Goal: Information Seeking & Learning: Find specific fact

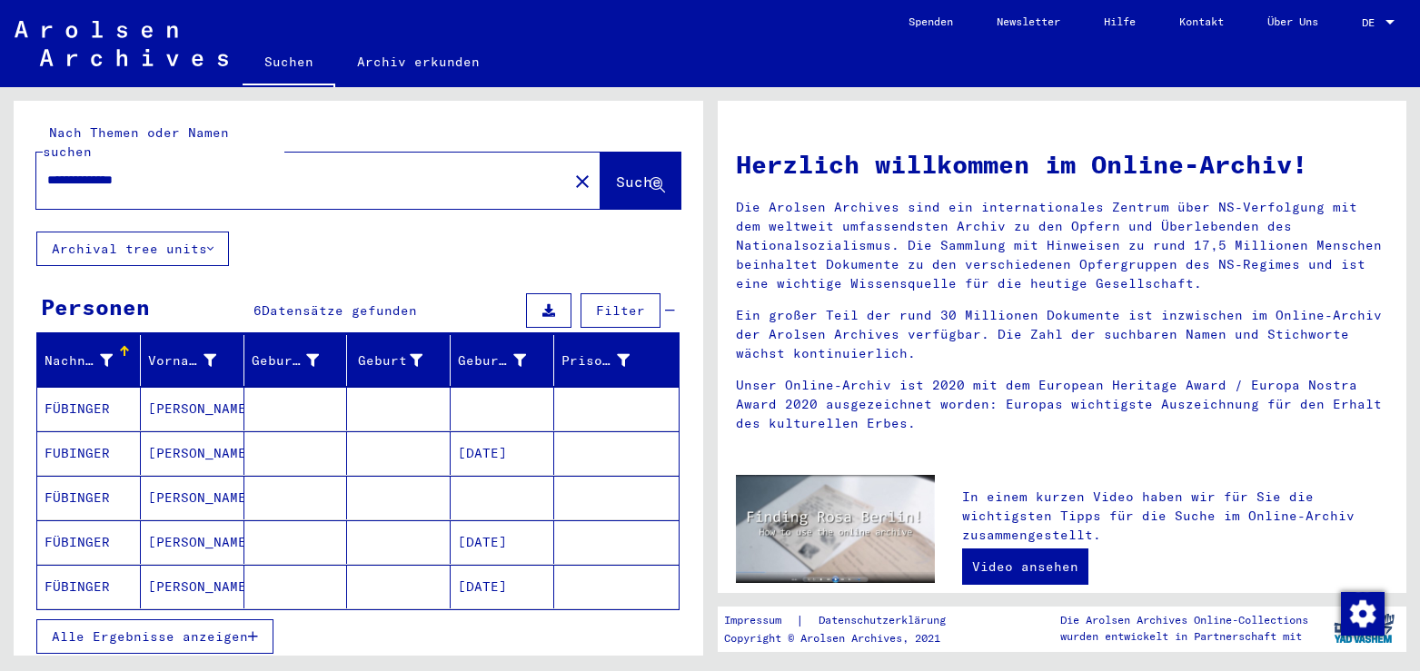
click at [156, 387] on mat-cell "[PERSON_NAME]" at bounding box center [193, 409] width 104 height 44
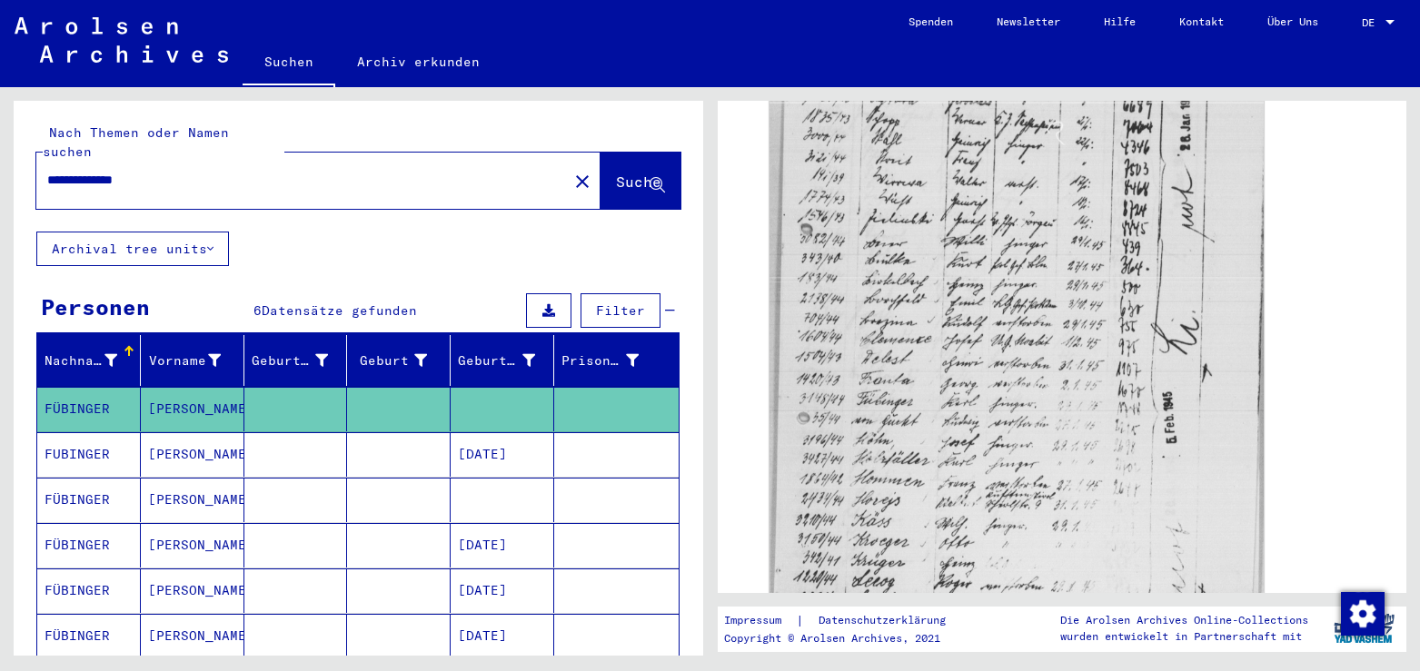
scroll to position [687, 0]
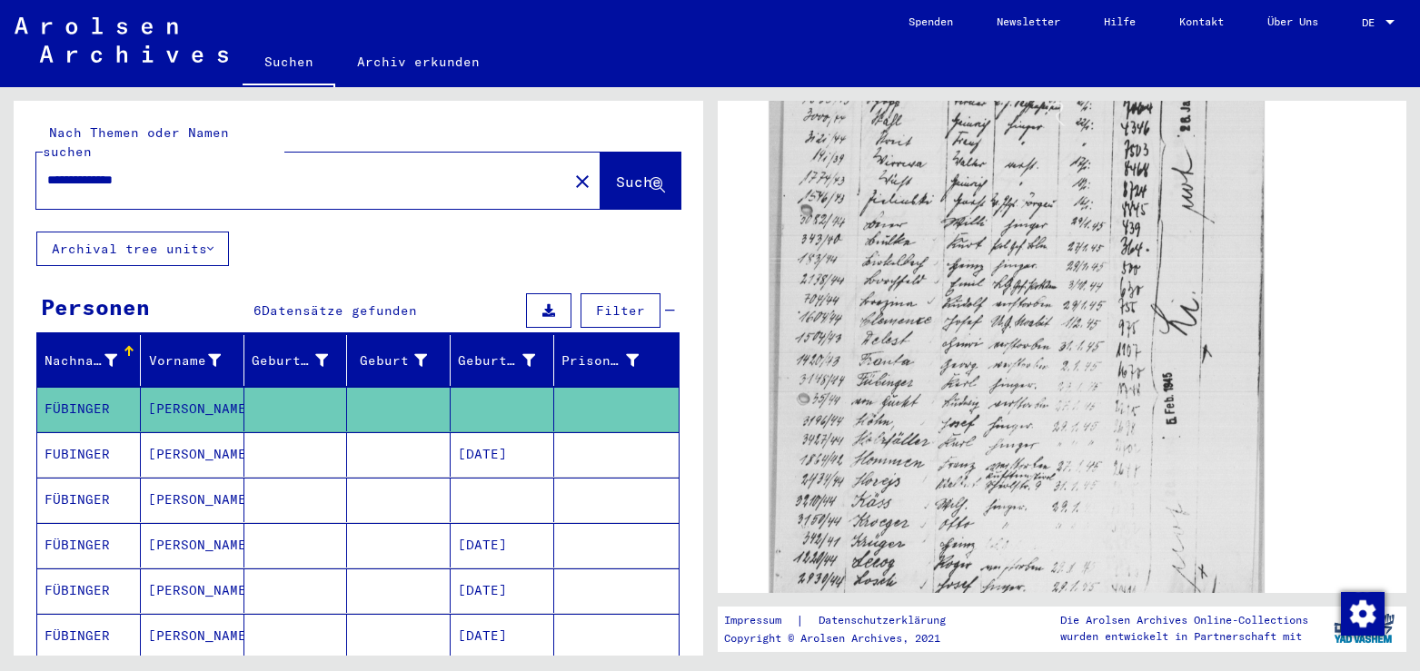
click at [247, 436] on mat-cell at bounding box center [296, 455] width 104 height 45
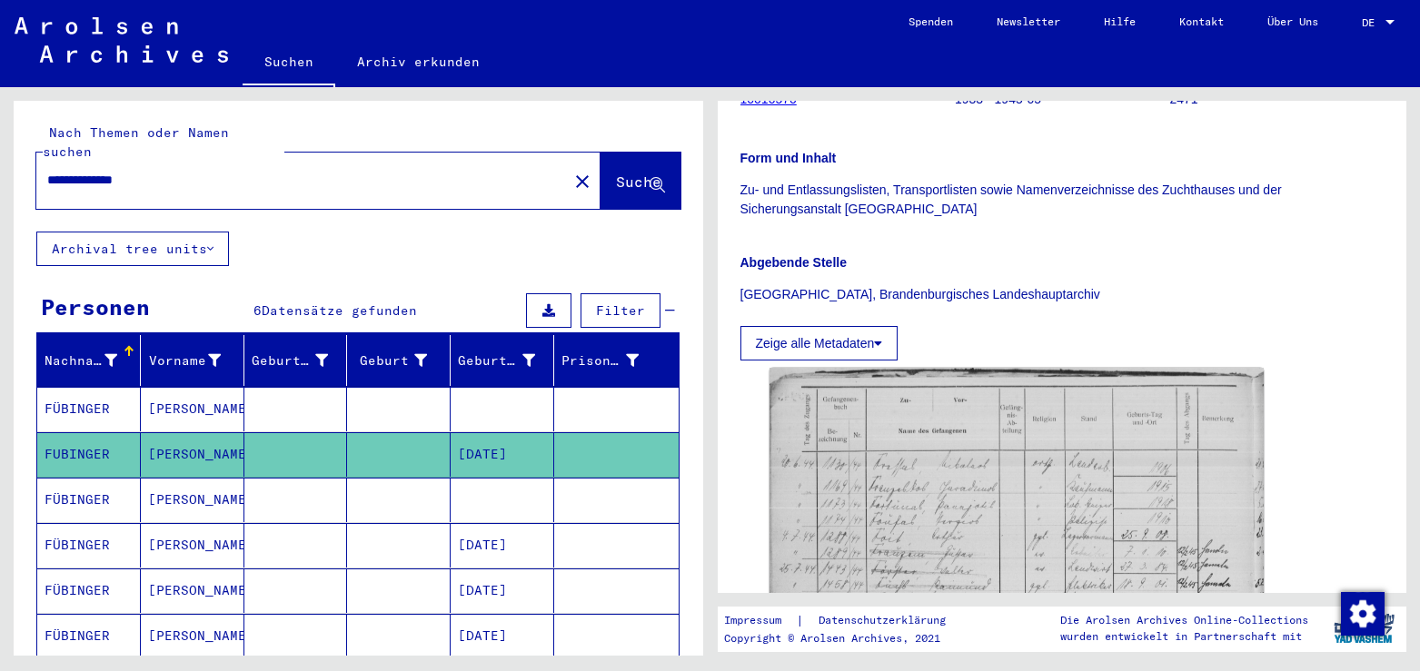
scroll to position [589, 0]
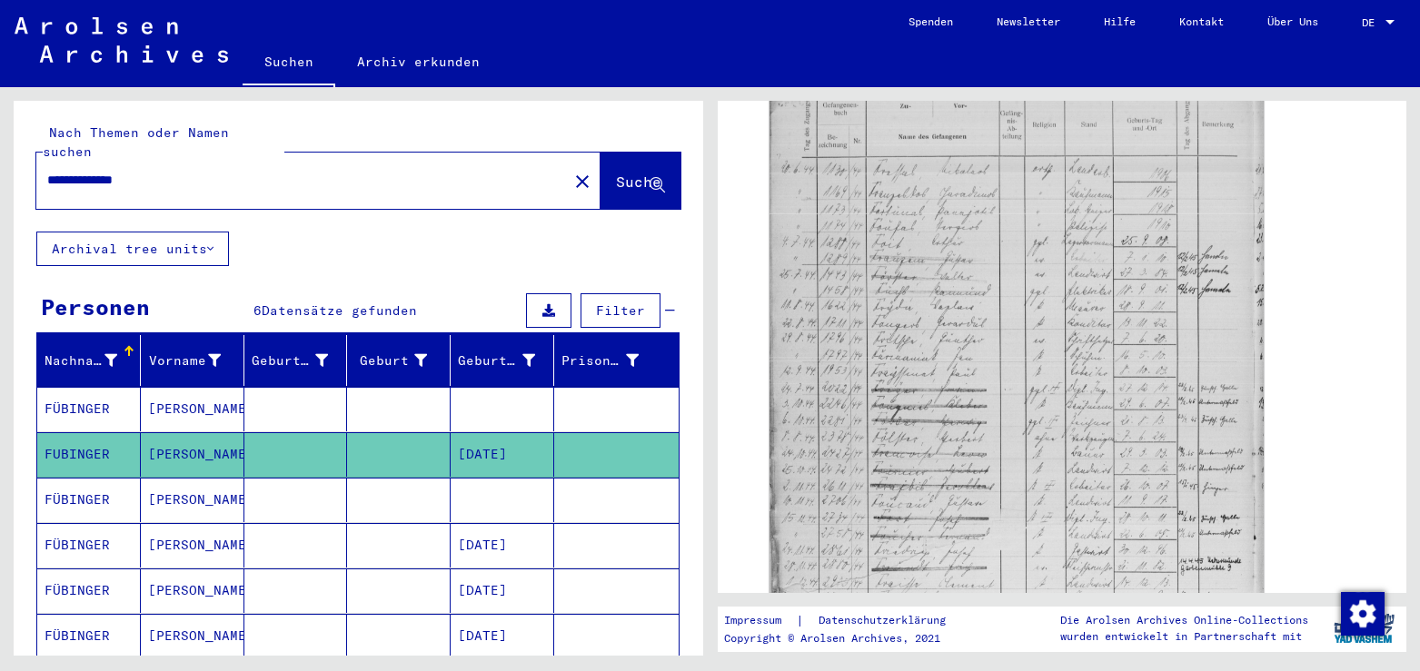
click at [323, 488] on mat-cell at bounding box center [296, 500] width 104 height 45
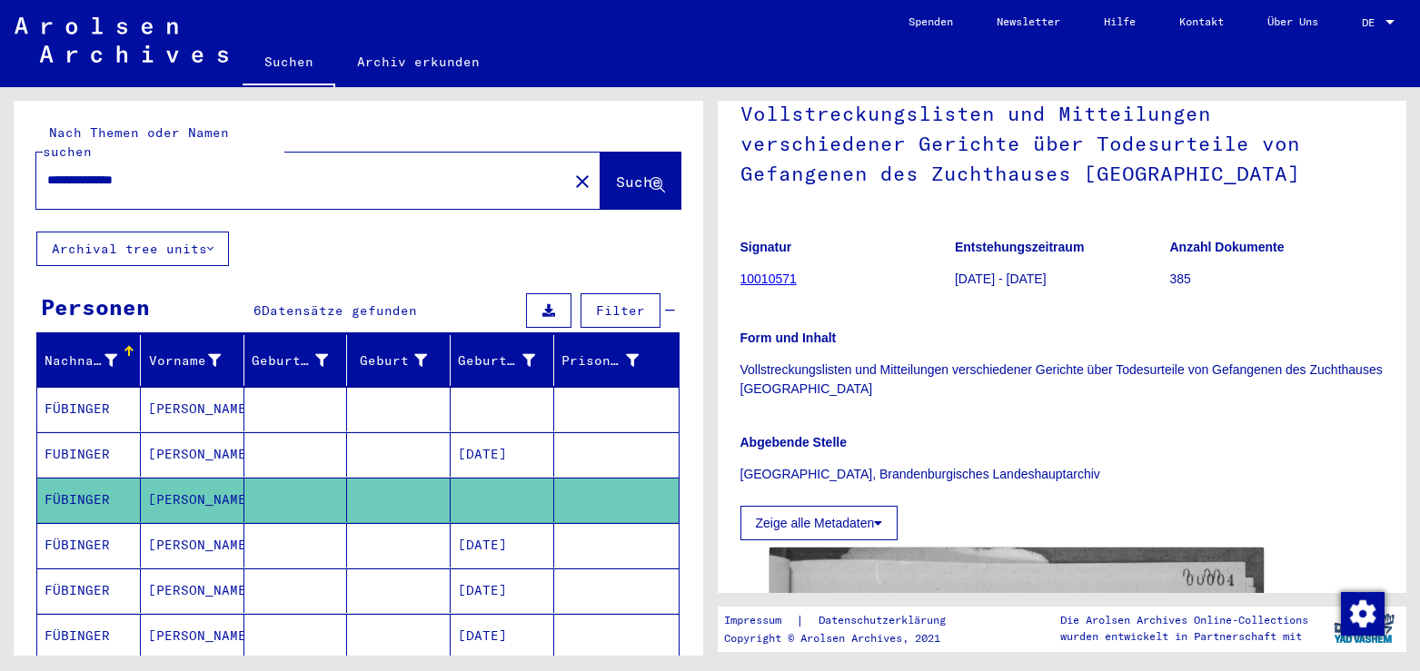
scroll to position [196, 0]
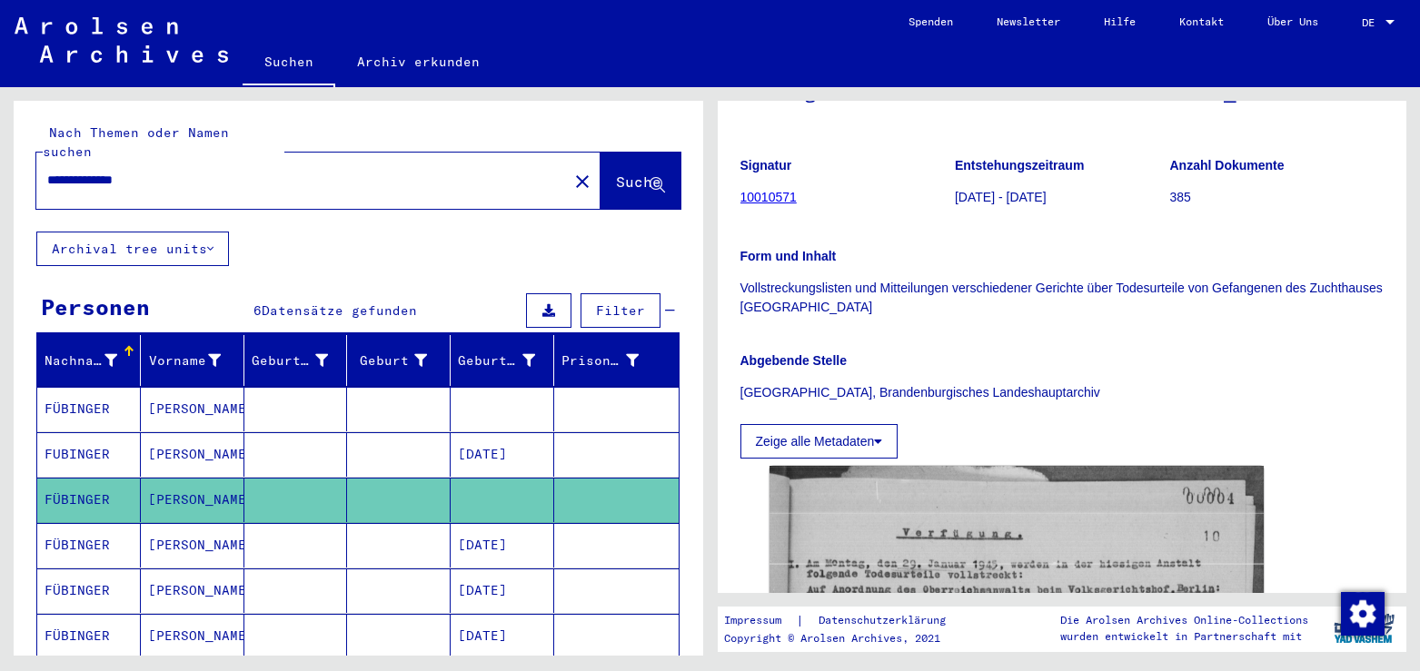
click at [154, 532] on mat-cell "[PERSON_NAME]" at bounding box center [193, 545] width 104 height 45
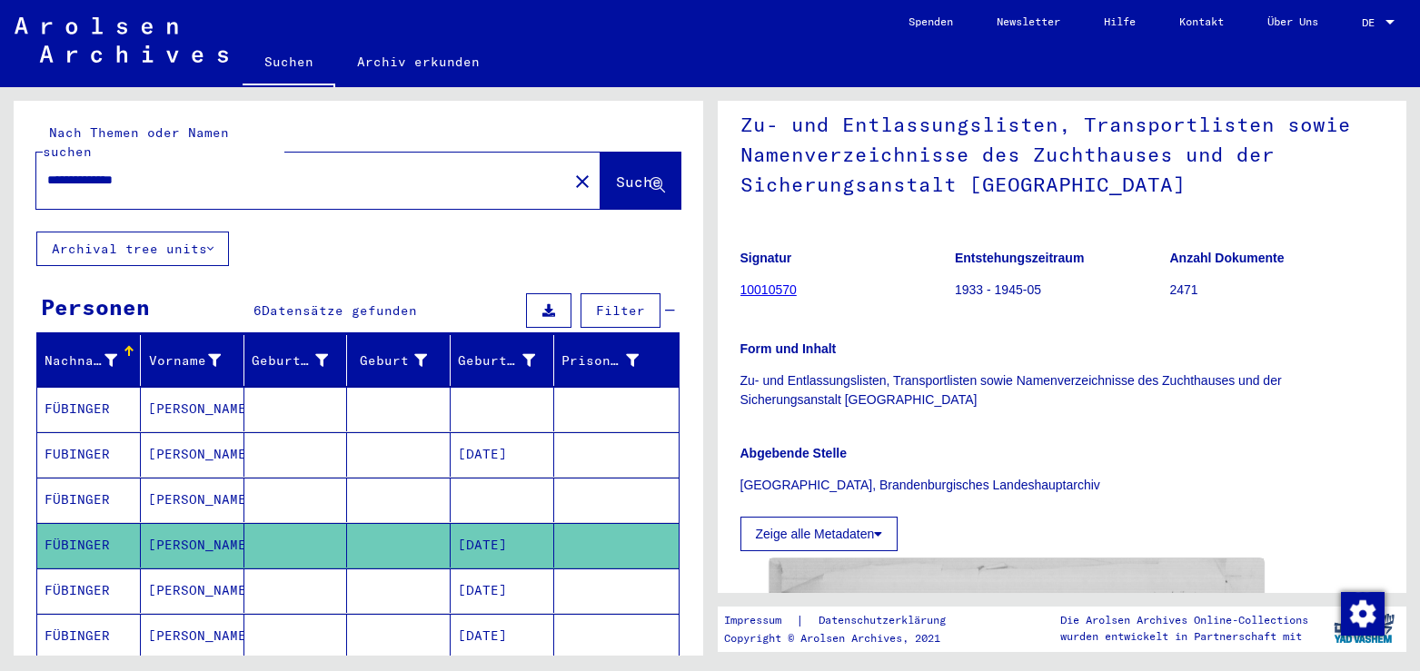
scroll to position [294, 0]
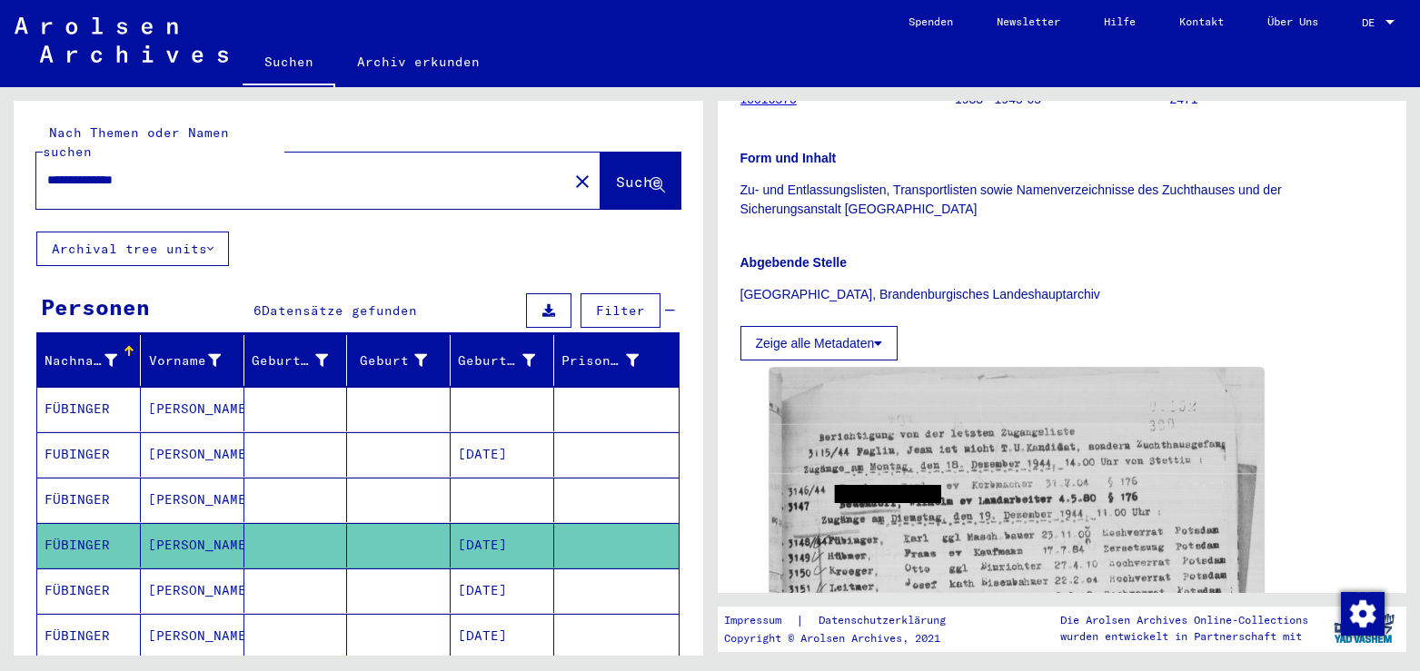
click at [523, 569] on mat-cell "[DATE]" at bounding box center [503, 591] width 104 height 45
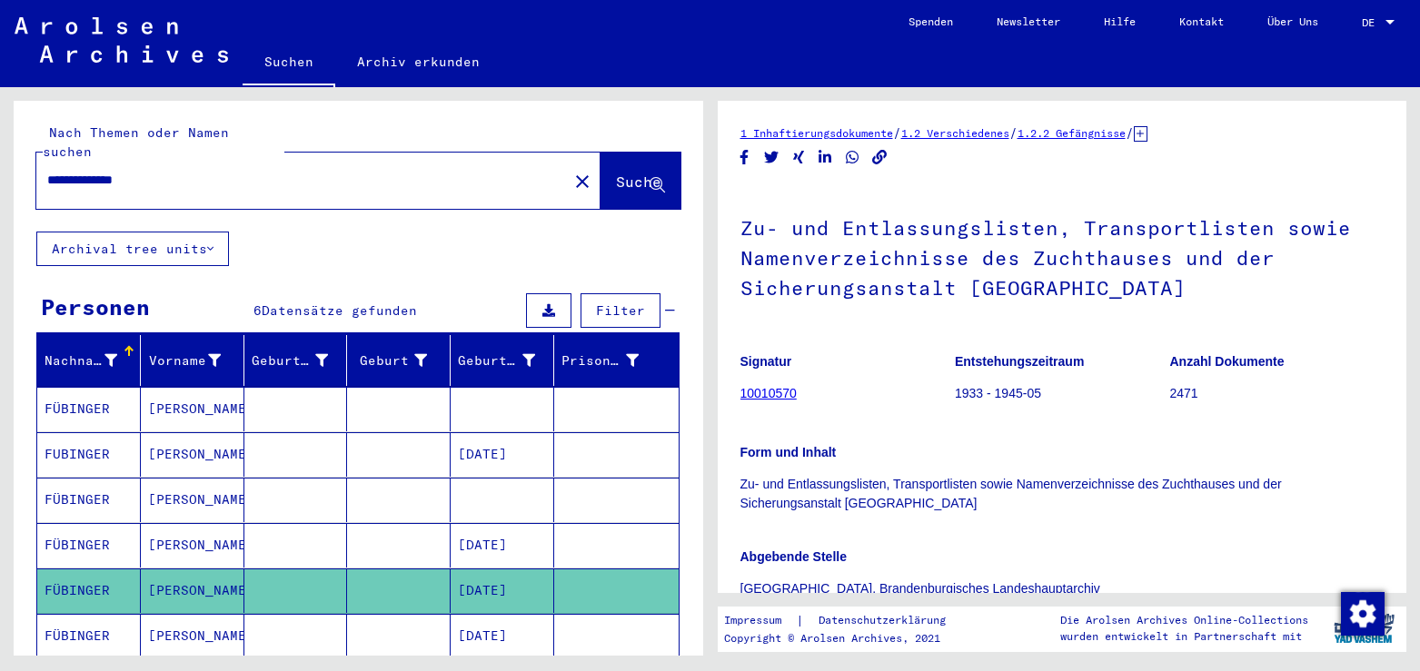
scroll to position [393, 0]
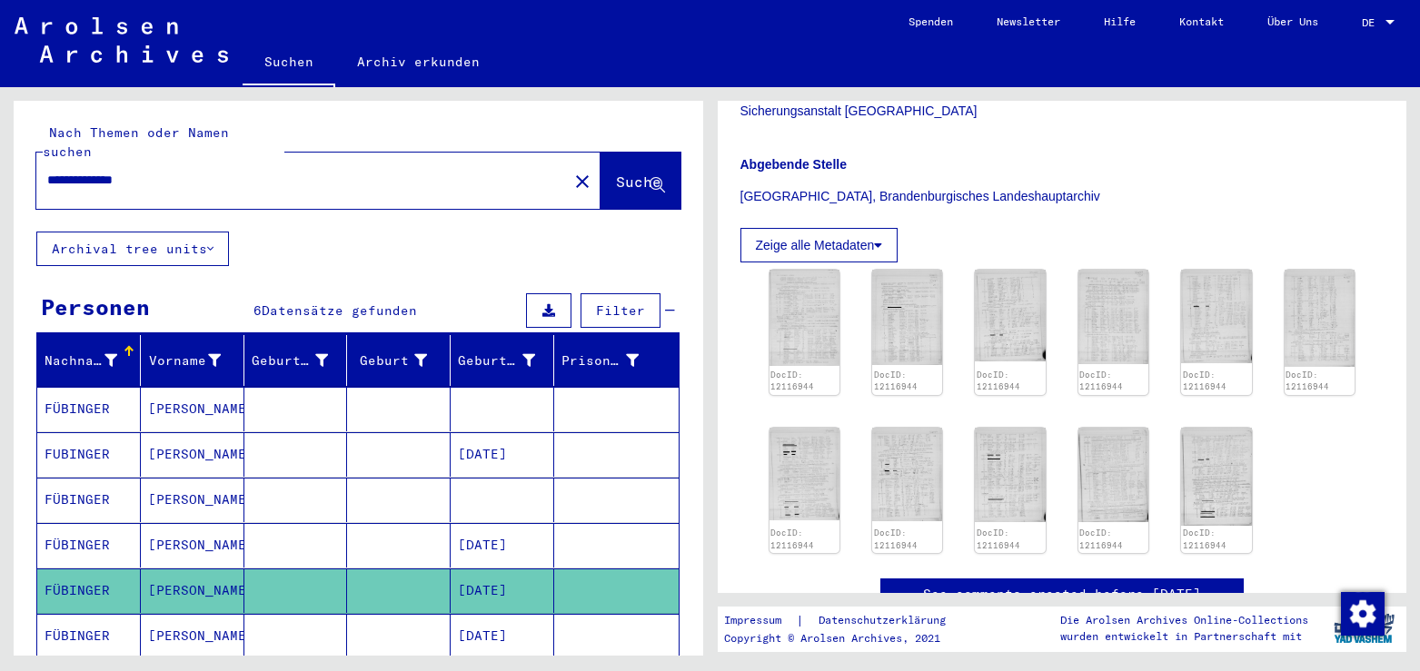
click at [531, 614] on mat-cell "[DATE]" at bounding box center [503, 636] width 104 height 45
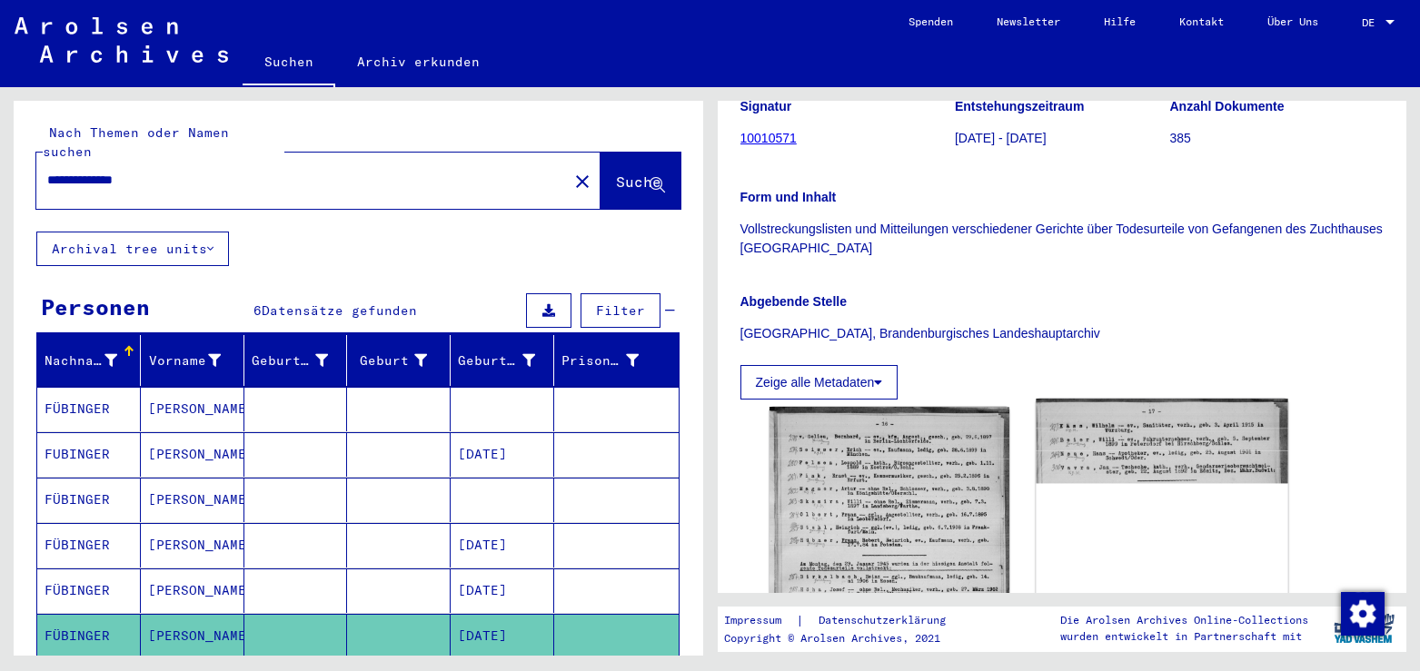
scroll to position [393, 0]
